Goal: Find specific page/section: Find specific page/section

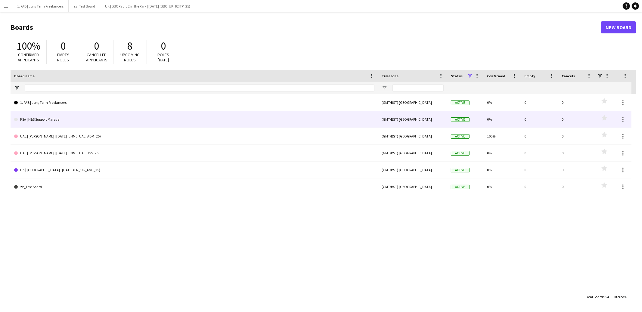
click at [42, 119] on link "KSA | H&S Support Maraya" at bounding box center [194, 119] width 360 height 17
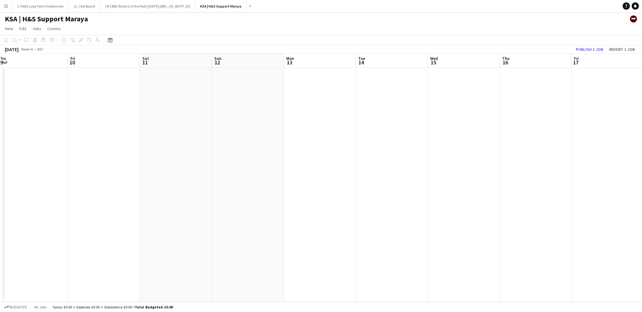
scroll to position [0, 218]
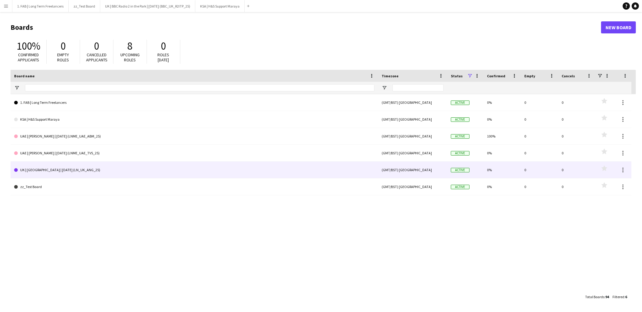
click at [65, 171] on link "UK | [GEOGRAPHIC_DATA] | [DATE] (LN_UK_ANG_25)" at bounding box center [194, 170] width 360 height 17
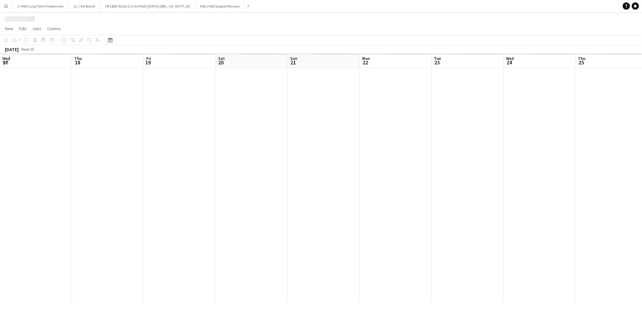
scroll to position [0, 226]
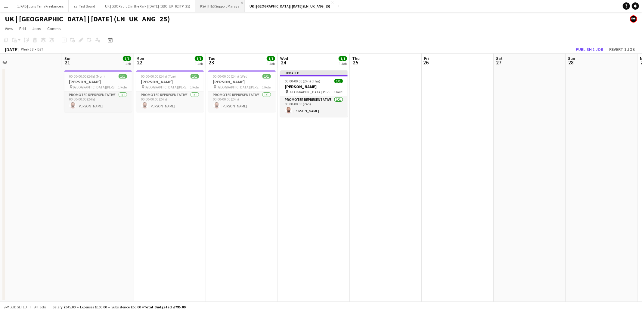
click at [243, 3] on app-icon "Close" at bounding box center [242, 3] width 2 height 2
click at [9, 5] on button "Menu" at bounding box center [6, 6] width 12 height 12
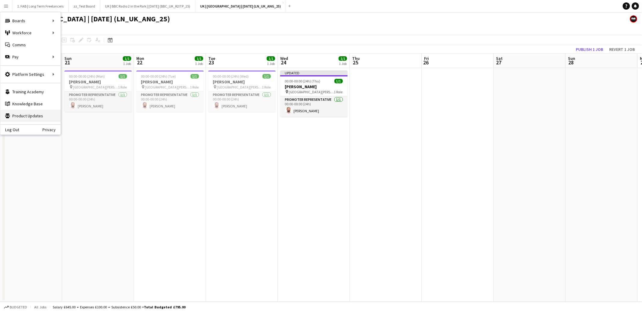
click at [37, 114] on link "Product Updates Product Updates" at bounding box center [30, 116] width 60 height 12
click at [276, 27] on app-page-menu "View Day view expanded Day view collapsed Month view Date picker Jump to [DATE]…" at bounding box center [321, 28] width 642 height 11
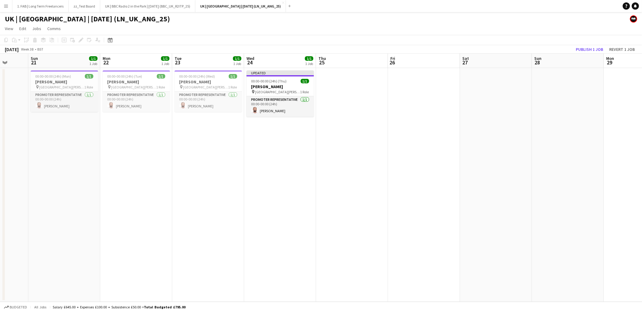
scroll to position [0, 188]
click at [174, 6] on button "UK | BBC Radio 2 in the Park | [DATE] (BBC_UK_R2ITP_25) Close" at bounding box center [147, 6] width 95 height 12
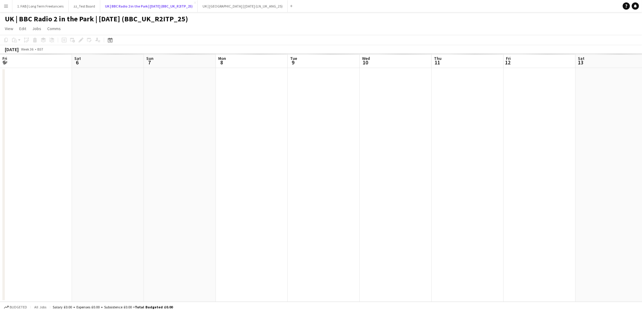
scroll to position [0, 151]
